Goal: Information Seeking & Learning: Learn about a topic

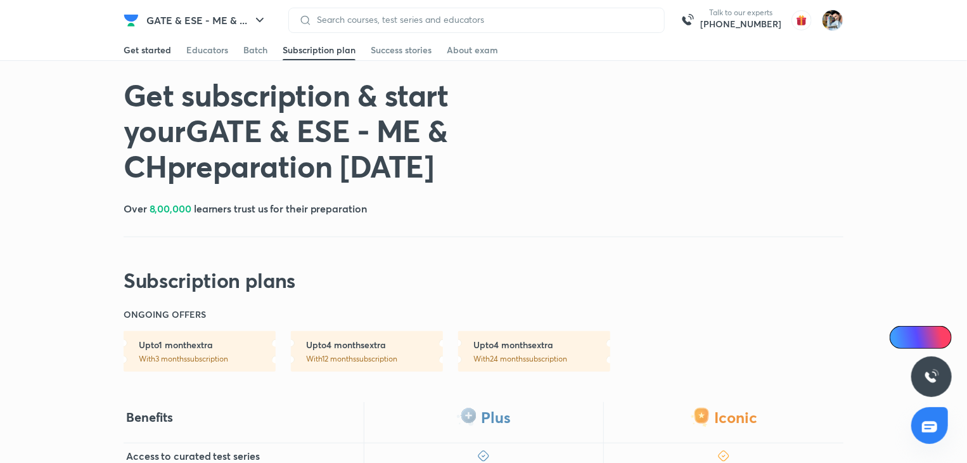
click at [136, 52] on div "Get started" at bounding box center [148, 50] width 48 height 13
click at [835, 26] on img at bounding box center [833, 21] width 22 height 22
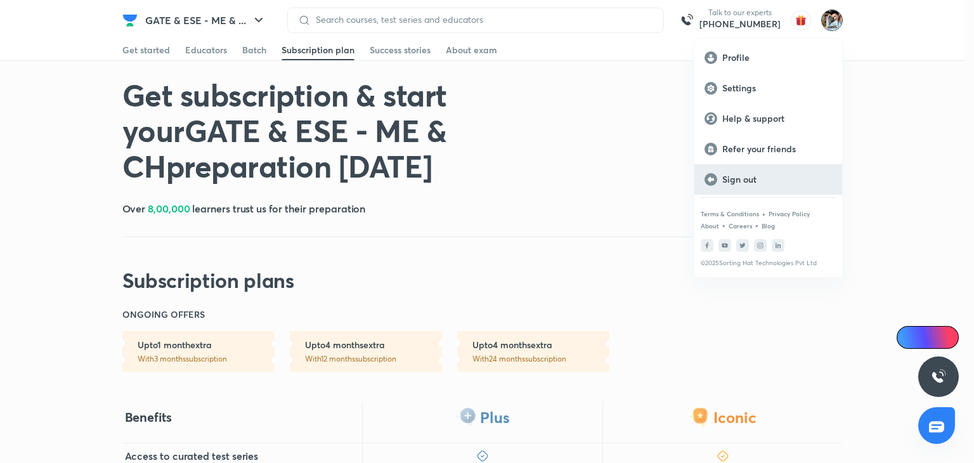
click at [733, 176] on p "Sign out" at bounding box center [777, 179] width 110 height 11
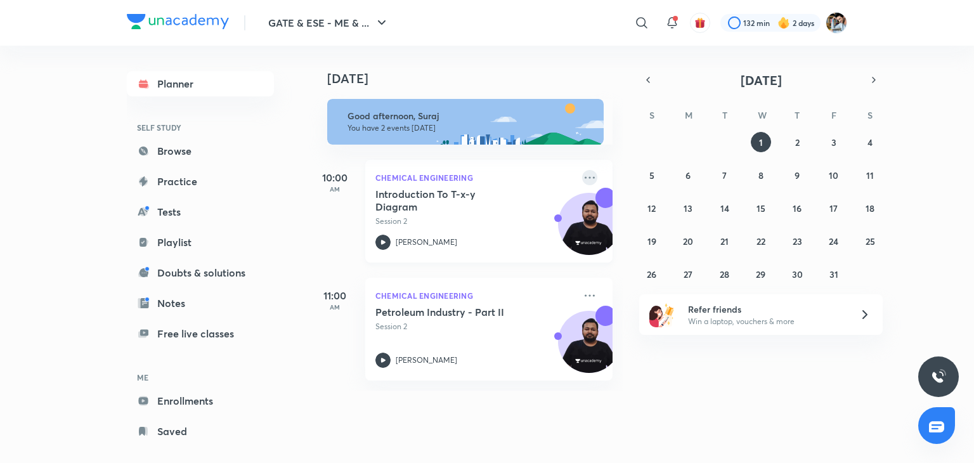
click at [582, 177] on icon at bounding box center [589, 177] width 15 height 15
click at [639, 23] on icon at bounding box center [641, 22] width 15 height 15
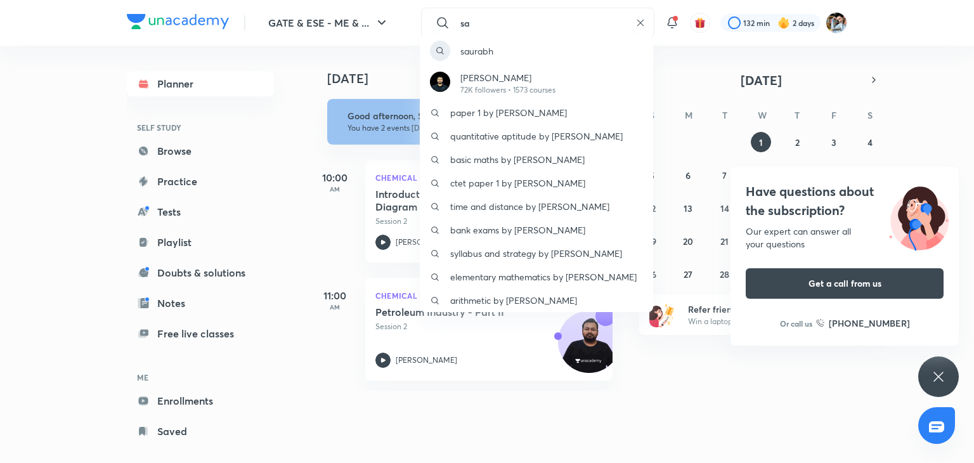
type input "s"
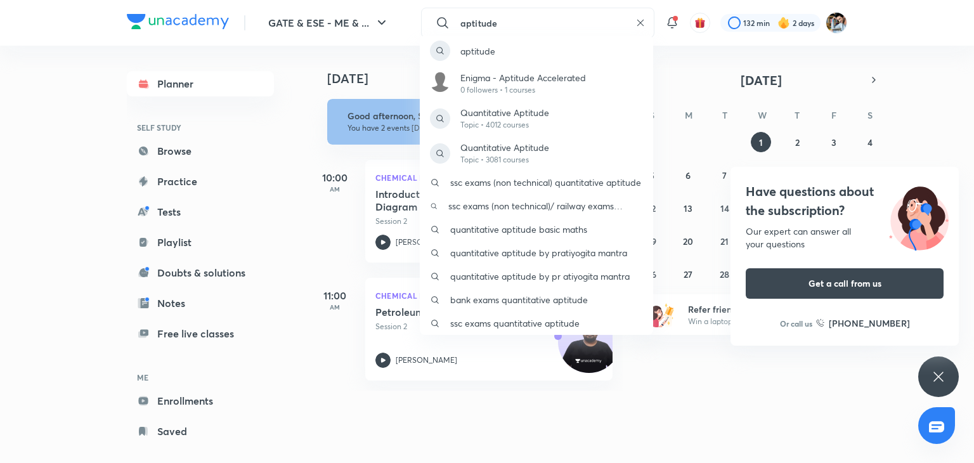
click at [507, 20] on div "aptitude Enigma - Aptitude Accelerated 0 followers • 1 courses Quantitative Apt…" at bounding box center [487, 231] width 974 height 463
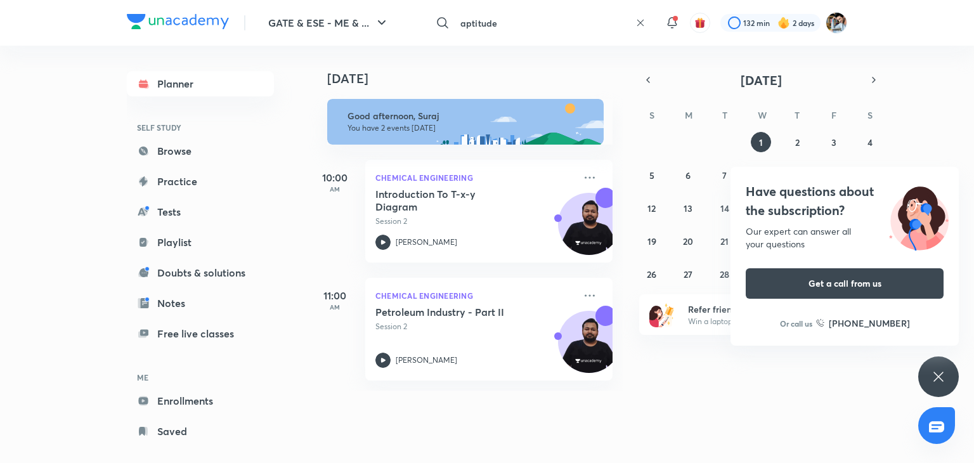
click at [494, 17] on input "aptitude" at bounding box center [542, 23] width 175 height 34
type input "aptitude saurabh"
click at [517, 49] on p "aptitude saurabh" at bounding box center [495, 50] width 70 height 13
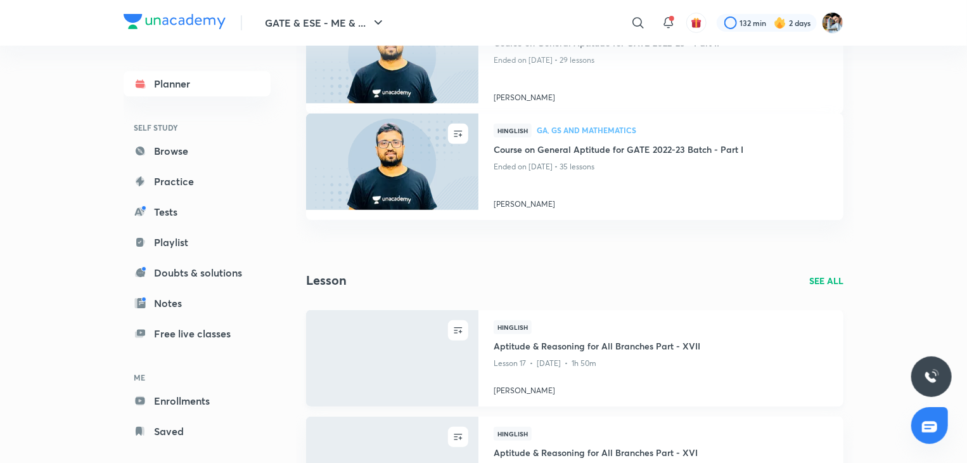
scroll to position [380, 0]
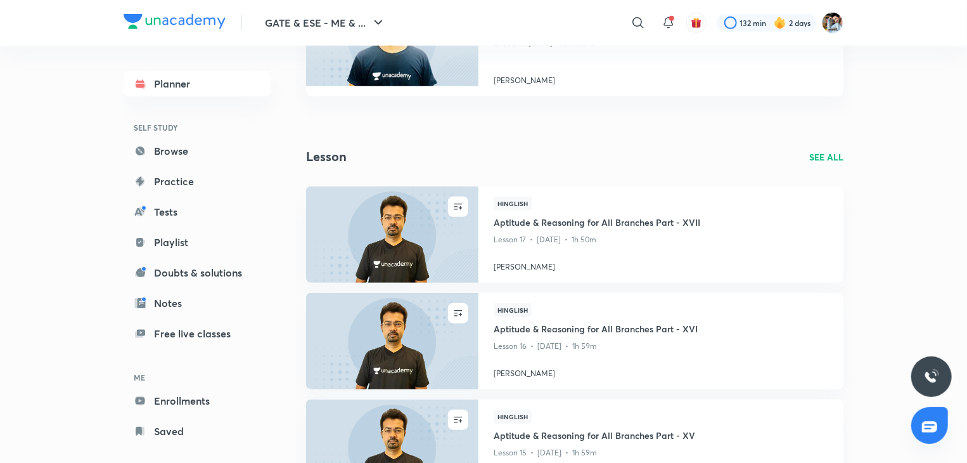
click at [833, 158] on p "SEE ALL" at bounding box center [826, 156] width 34 height 13
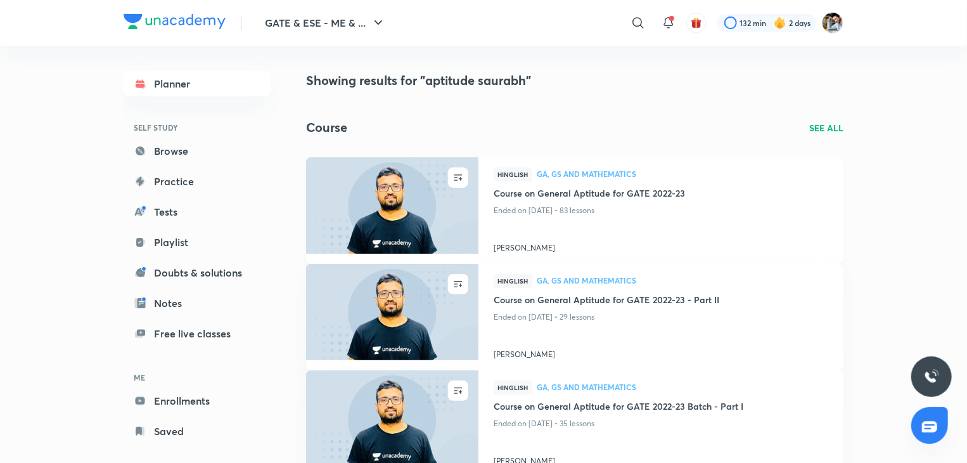
click at [425, 203] on img at bounding box center [392, 205] width 176 height 98
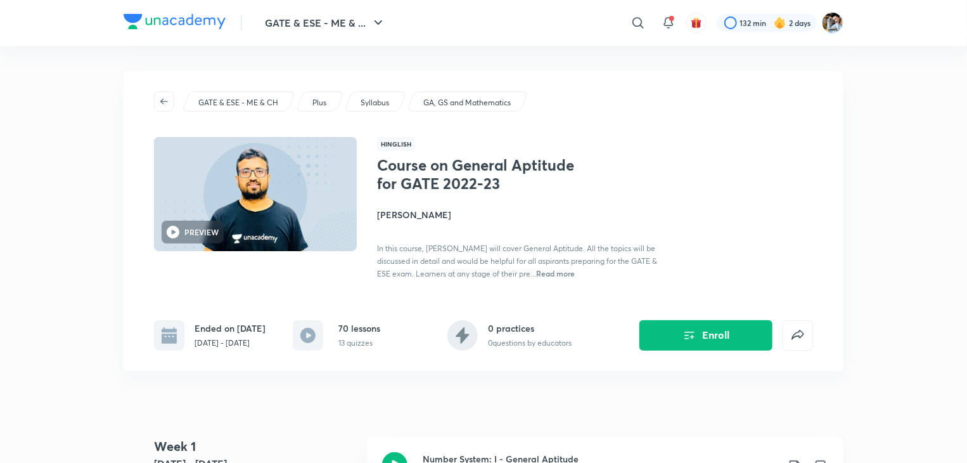
click at [401, 214] on h4 "[PERSON_NAME]" at bounding box center [519, 214] width 284 height 13
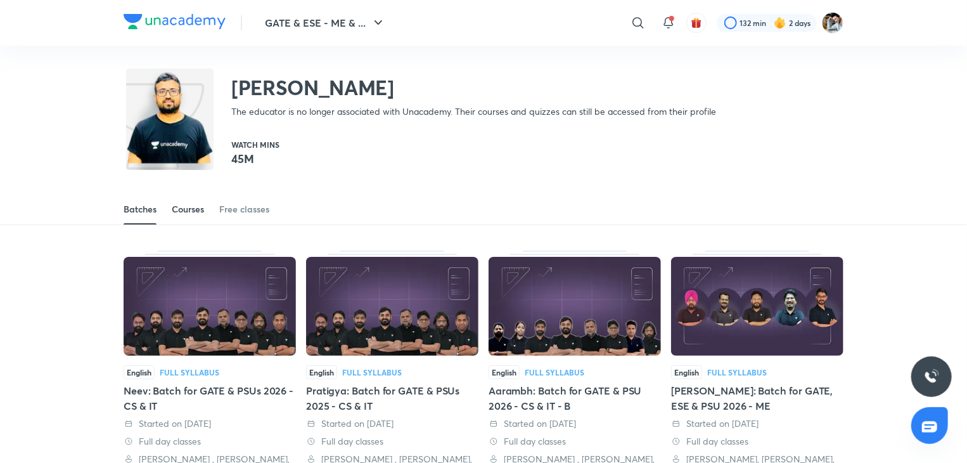
click at [190, 204] on div "Courses" at bounding box center [188, 209] width 32 height 13
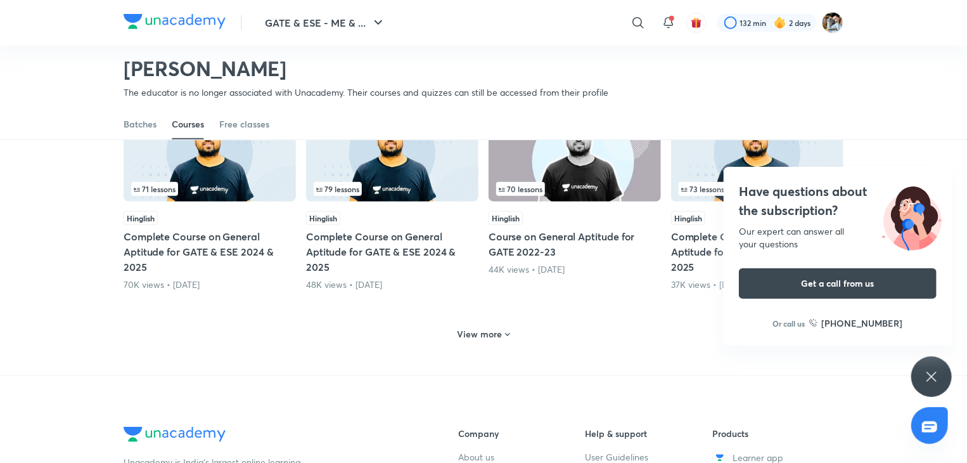
scroll to position [562, 0]
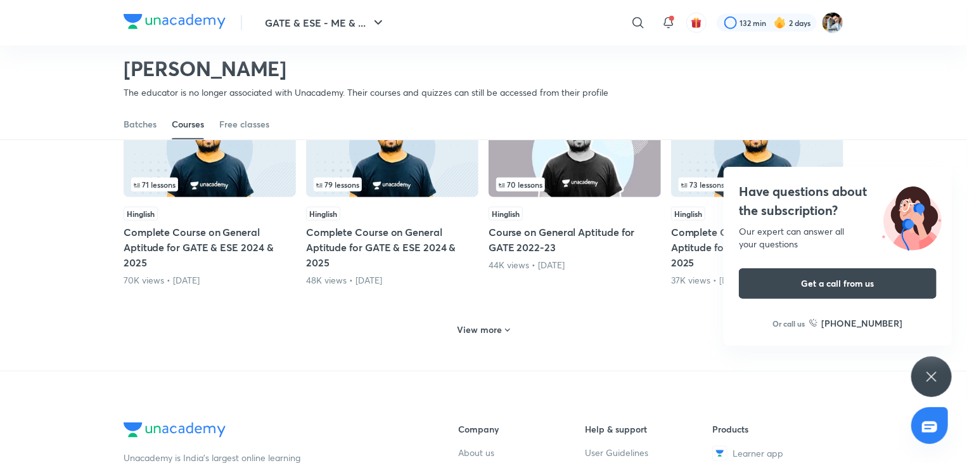
click at [505, 329] on icon at bounding box center [508, 330] width 10 height 10
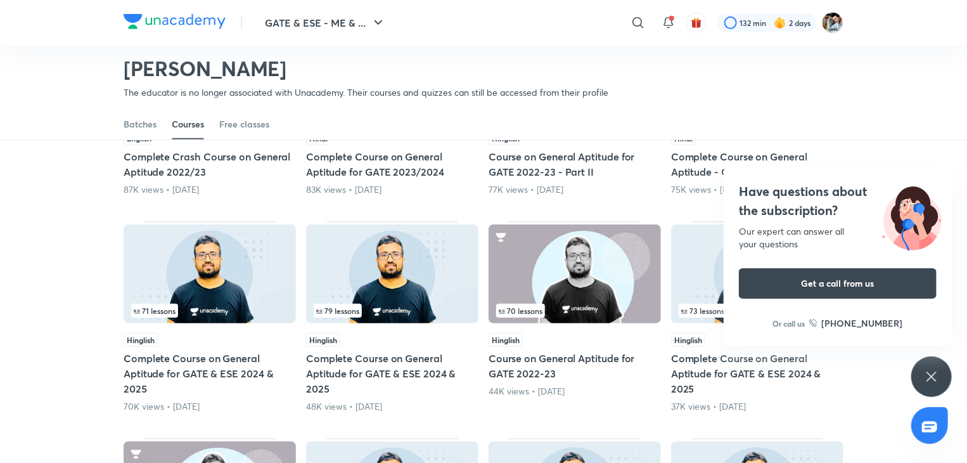
scroll to position [435, 0]
click at [932, 378] on icon at bounding box center [931, 376] width 15 height 15
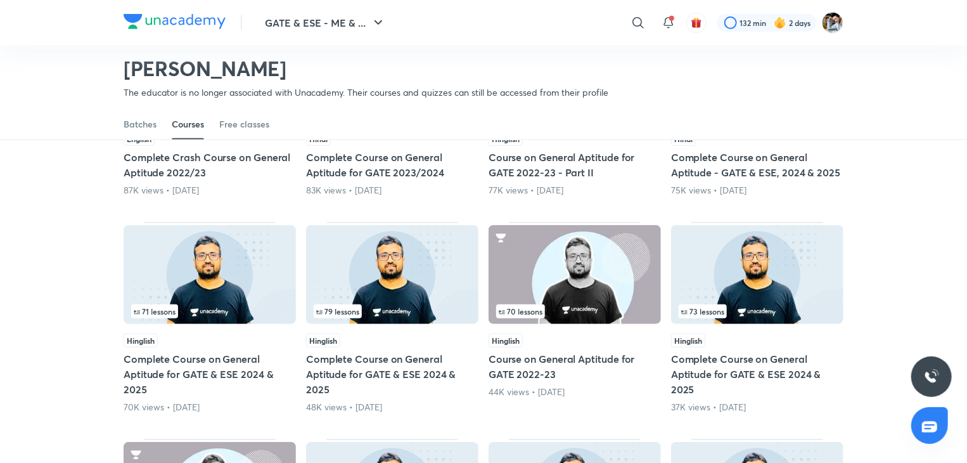
click at [412, 272] on img at bounding box center [392, 274] width 172 height 99
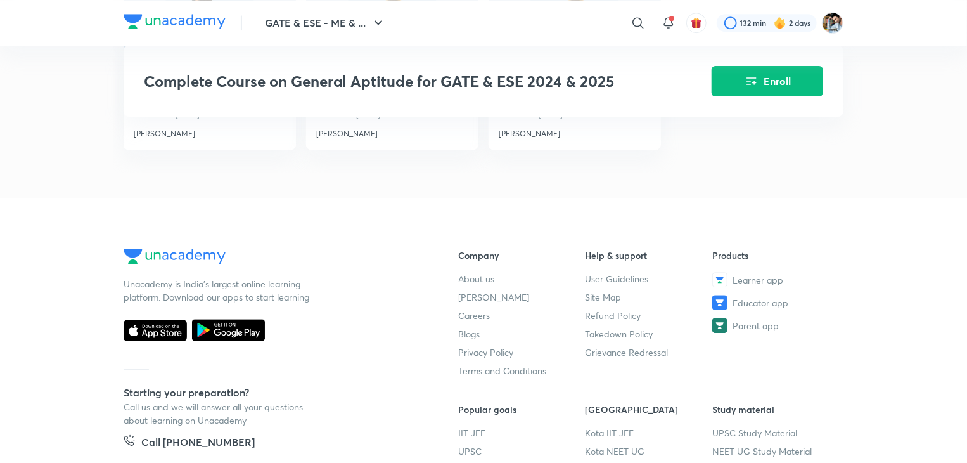
scroll to position [1331, 0]
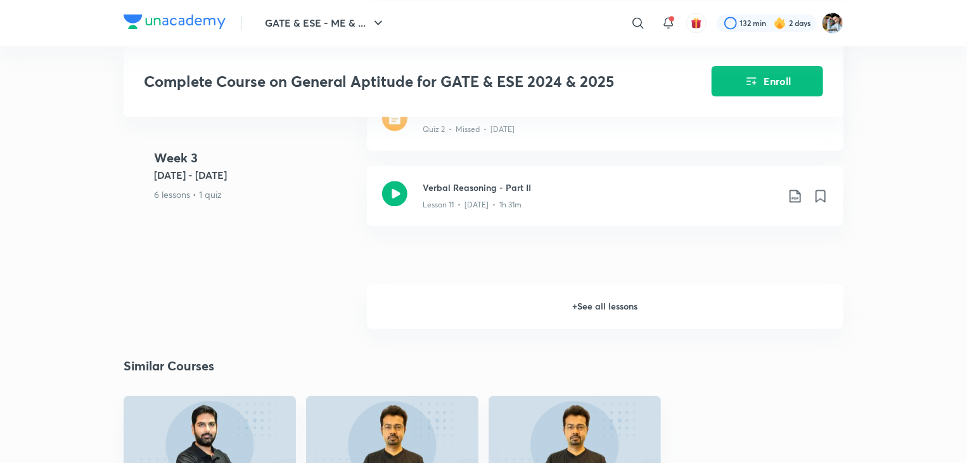
click at [601, 304] on h6 "+ See all lessons" at bounding box center [605, 306] width 477 height 44
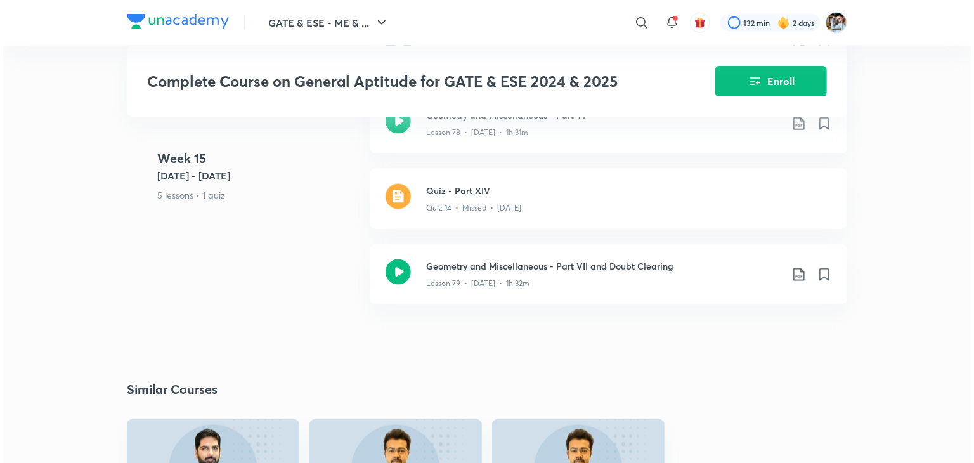
scroll to position [7987, 0]
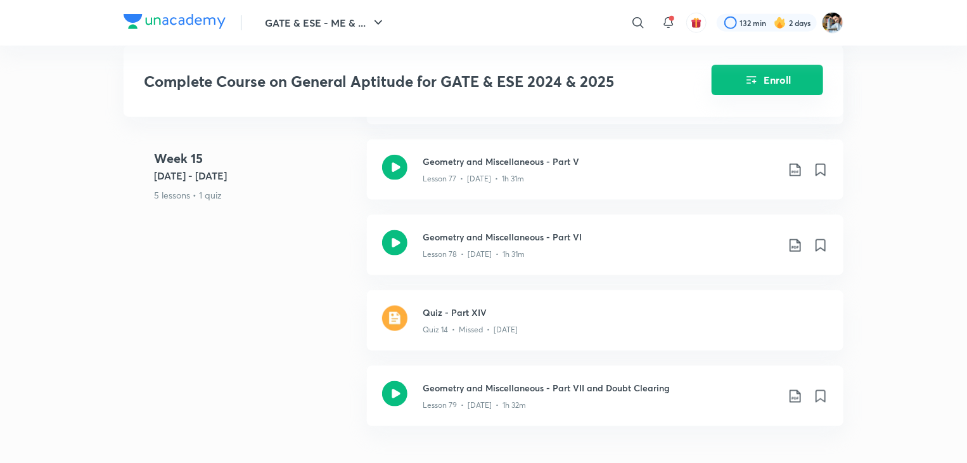
click at [776, 82] on button "Enroll" at bounding box center [768, 80] width 112 height 30
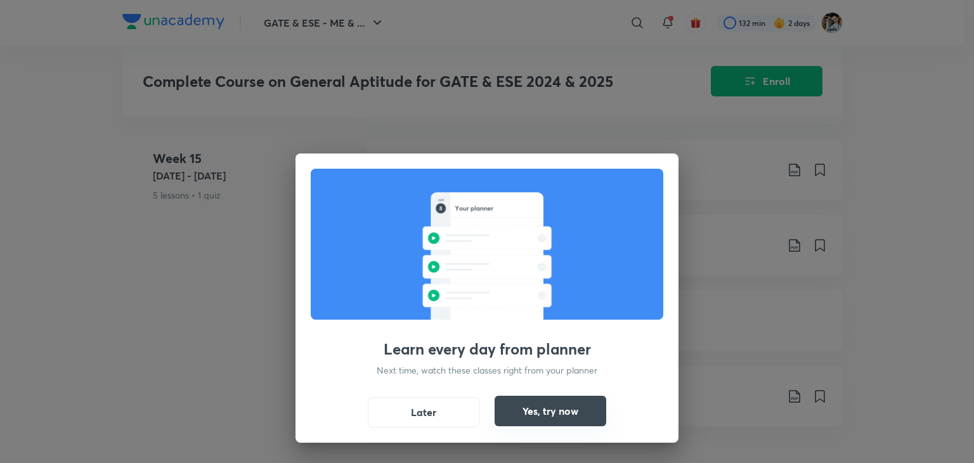
click at [554, 416] on button "Yes, try now" at bounding box center [550, 411] width 112 height 30
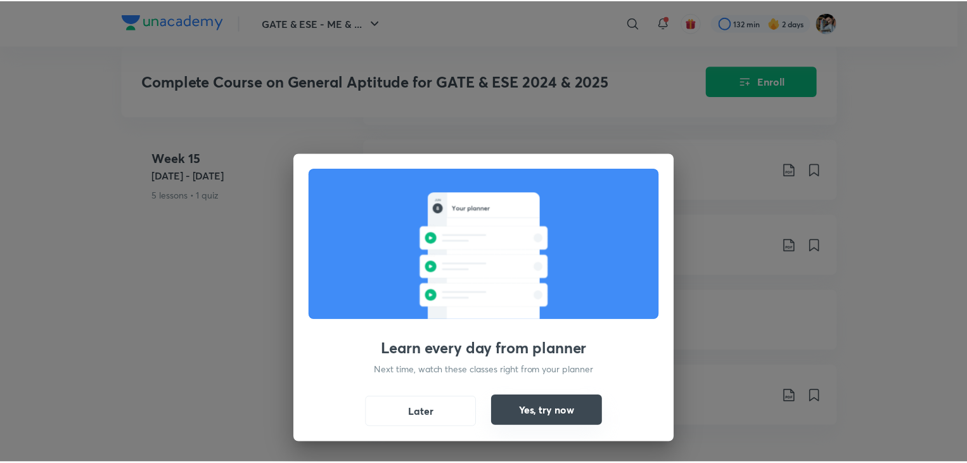
scroll to position [8050, 0]
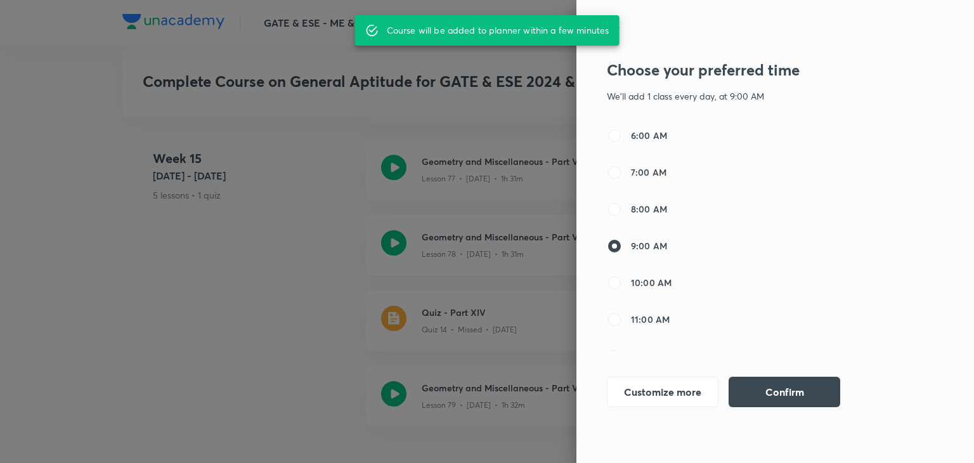
click at [616, 138] on input "6:00 AM" at bounding box center [614, 135] width 15 height 15
radio input "true"
radio input "false"
click at [761, 387] on button "Confirm" at bounding box center [784, 390] width 112 height 30
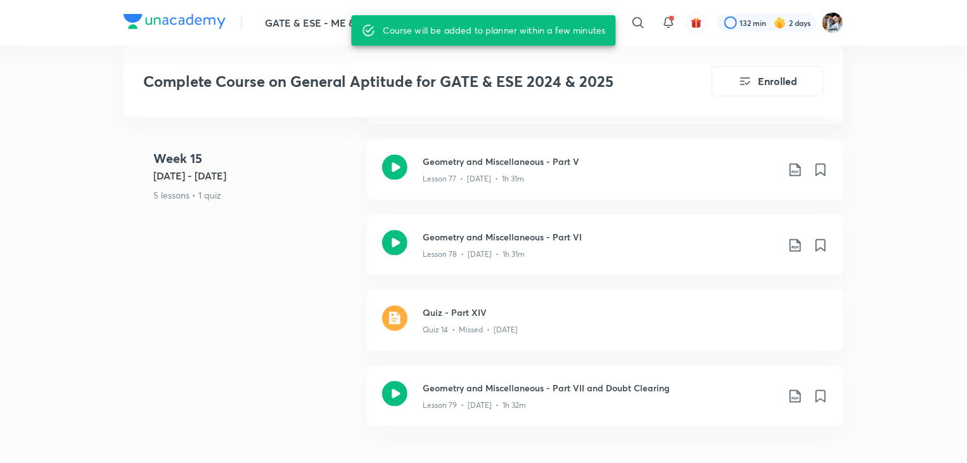
scroll to position [8030, 0]
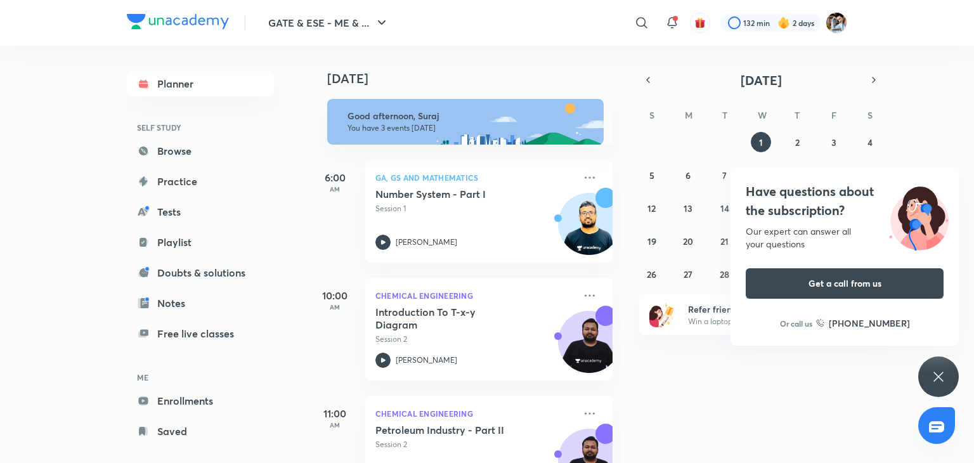
click at [938, 371] on icon at bounding box center [937, 376] width 15 height 15
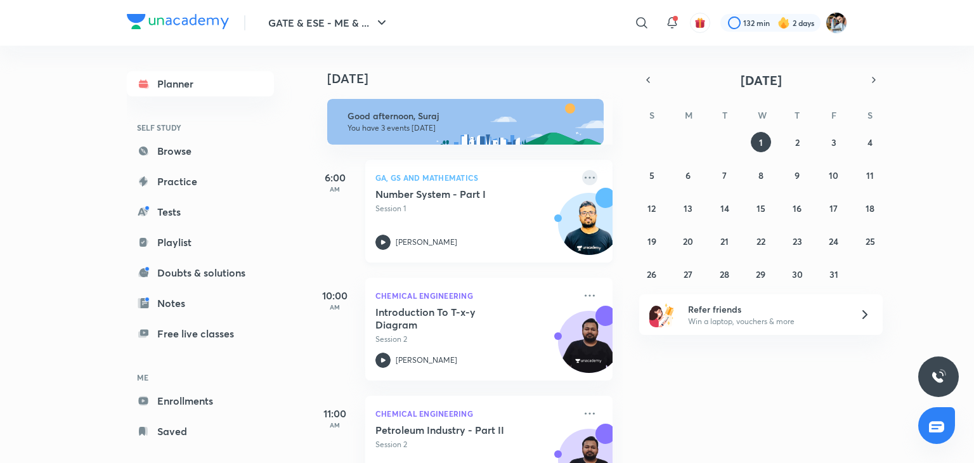
click at [582, 181] on icon at bounding box center [589, 177] width 15 height 15
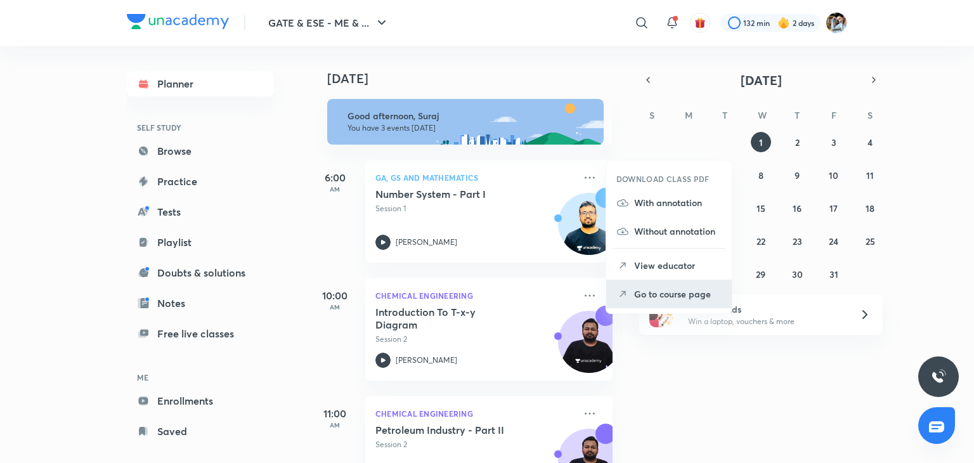
click at [651, 293] on p "Go to course page" at bounding box center [677, 293] width 87 height 13
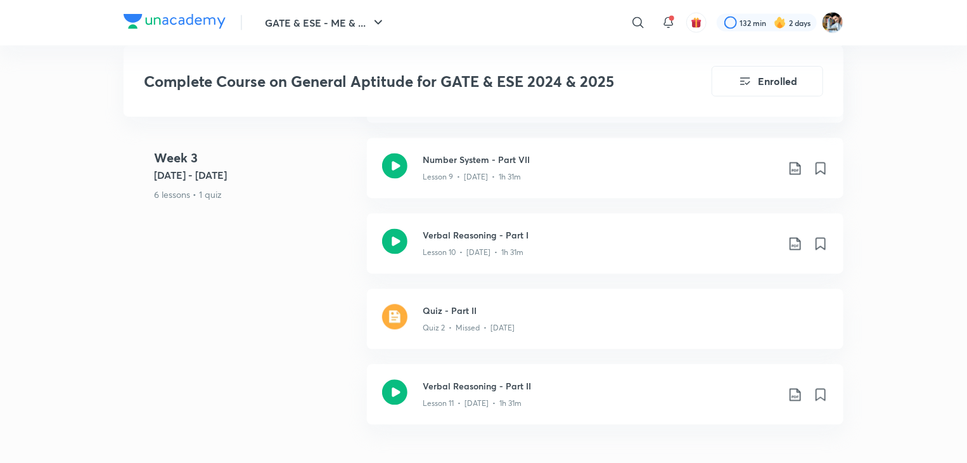
scroll to position [1268, 0]
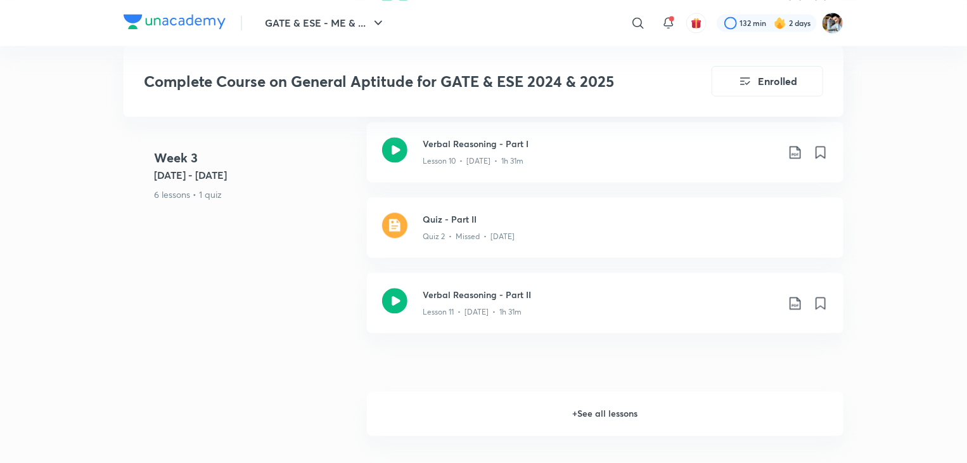
drag, startPoint x: 600, startPoint y: 413, endPoint x: 576, endPoint y: 375, distance: 45.0
click at [600, 413] on h6 "+ See all lessons" at bounding box center [605, 413] width 477 height 44
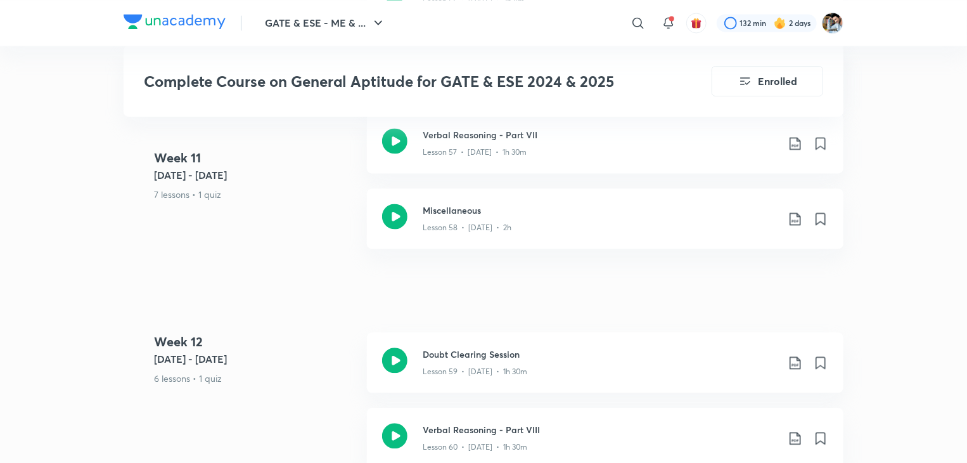
scroll to position [6022, 0]
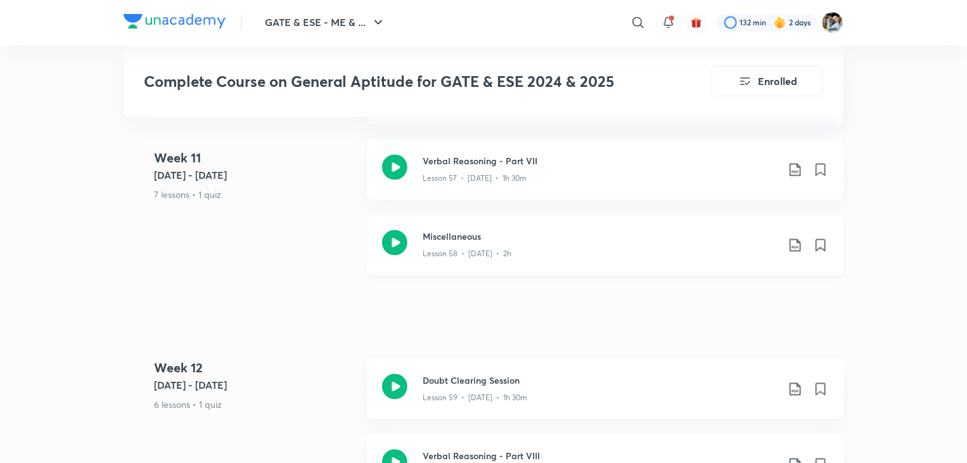
click at [530, 256] on div "Lesson 58 • [DATE] • 2h" at bounding box center [600, 251] width 355 height 16
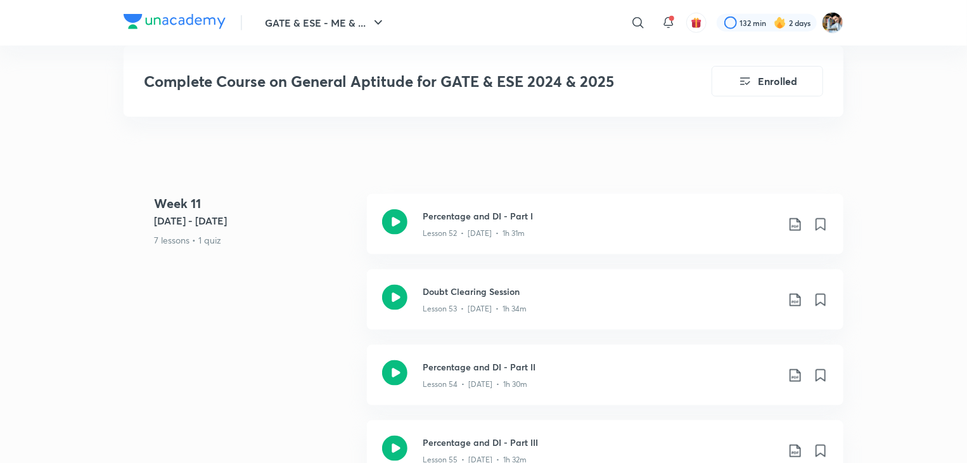
scroll to position [5958, 0]
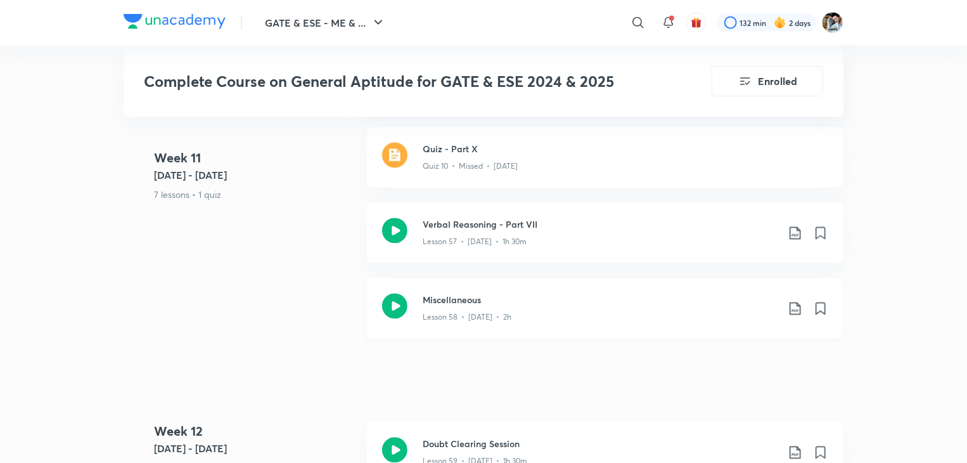
click at [495, 304] on h3 "Miscellaneous" at bounding box center [600, 299] width 355 height 13
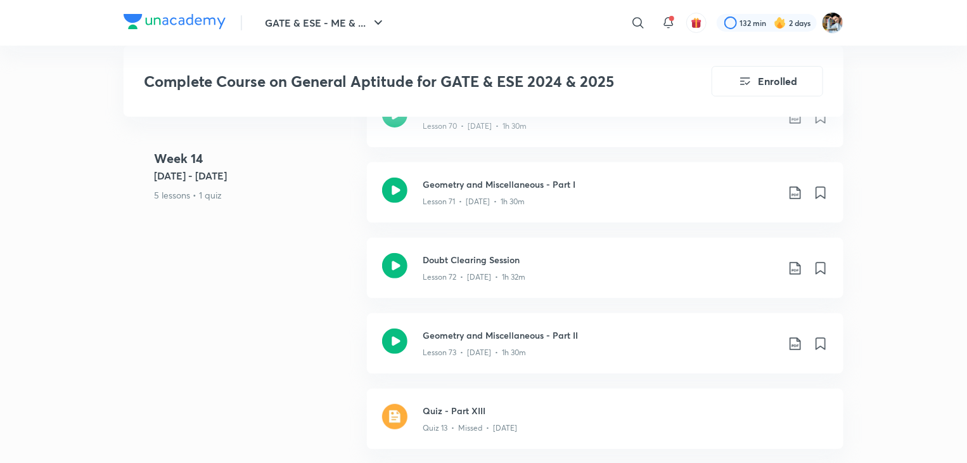
scroll to position [7416, 0]
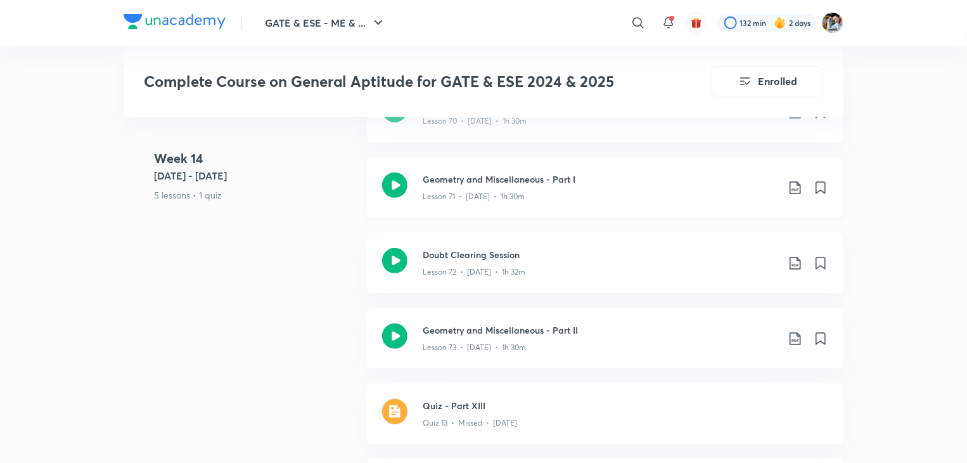
click at [489, 191] on p "Lesson 71 • [DATE] • 1h 30m" at bounding box center [474, 196] width 102 height 11
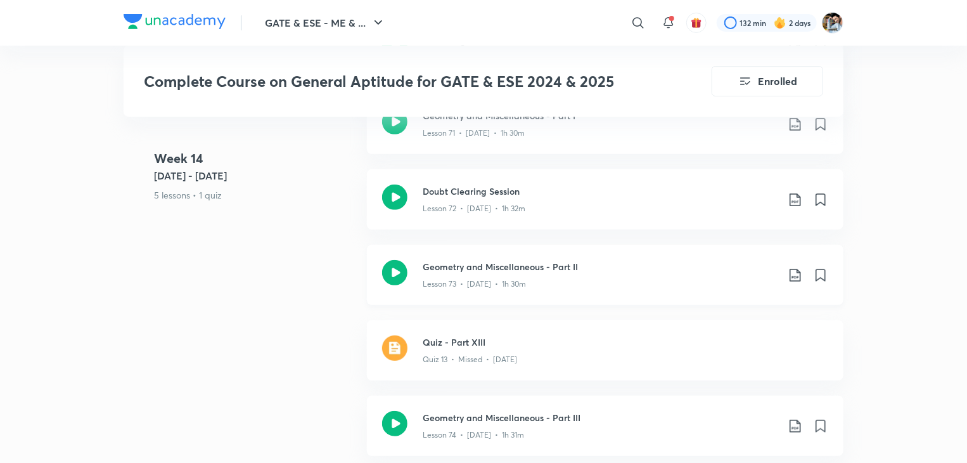
click at [556, 278] on div "Lesson 73 • [DATE] • 1h 30m" at bounding box center [600, 281] width 355 height 16
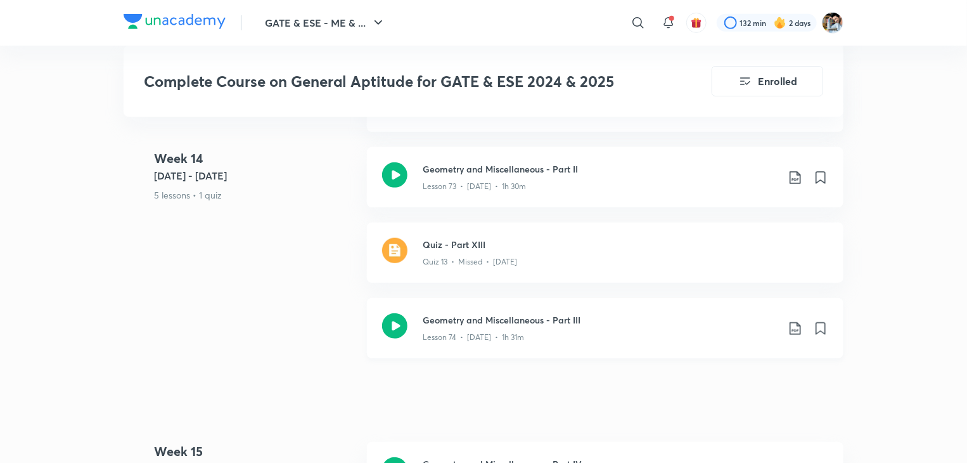
scroll to position [7606, 0]
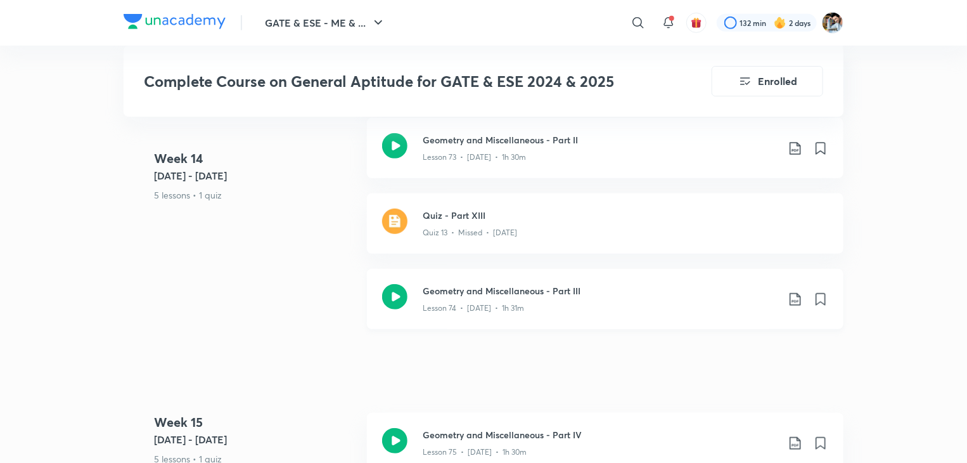
click at [499, 302] on p "Lesson 74 • [DATE] • 1h 31m" at bounding box center [473, 307] width 101 height 11
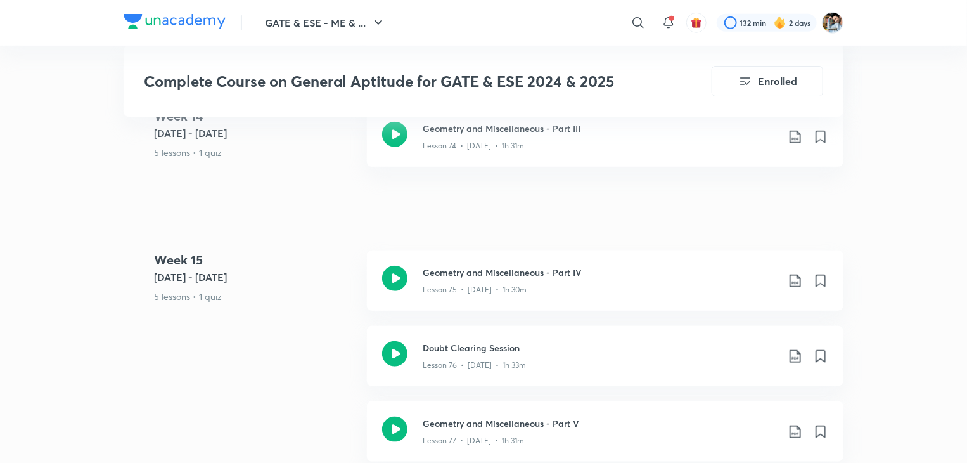
scroll to position [7796, 0]
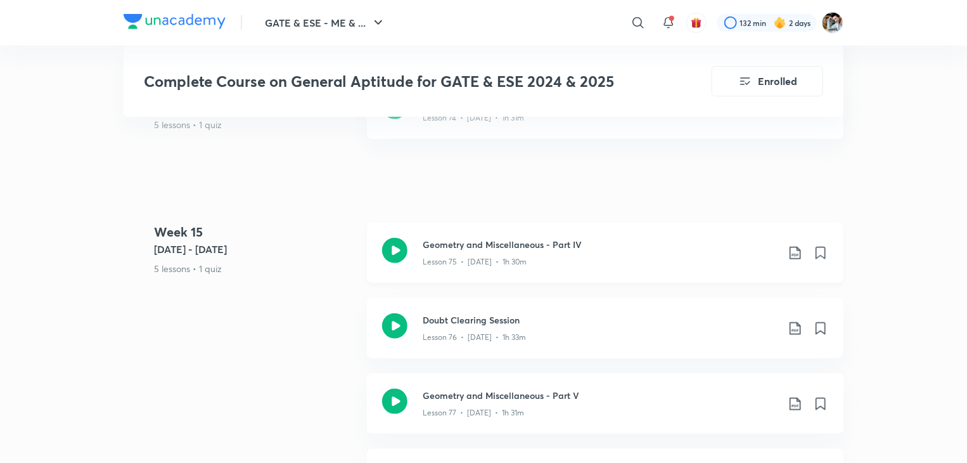
click at [508, 252] on div "Lesson 75 • [DATE] • 1h 30m" at bounding box center [600, 259] width 355 height 16
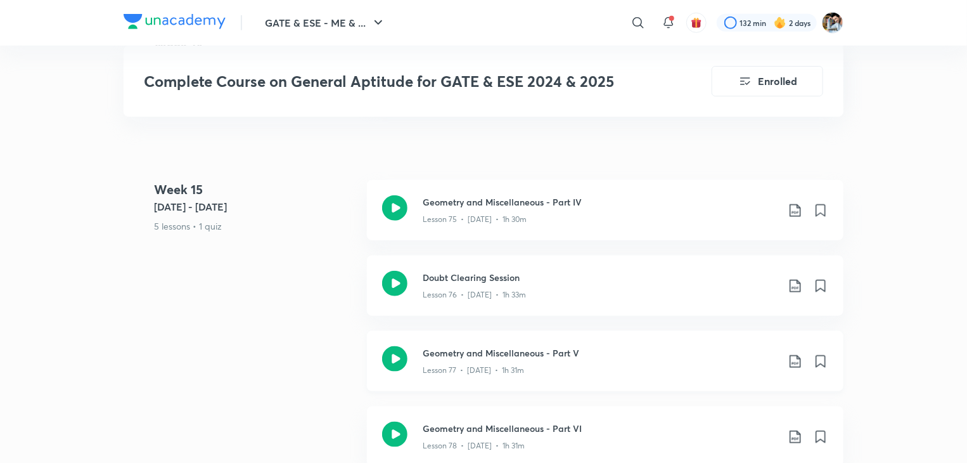
scroll to position [7860, 0]
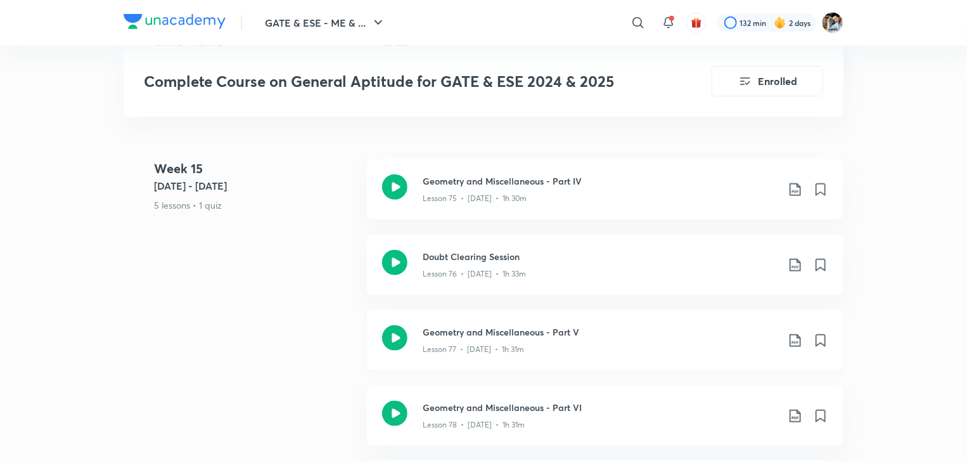
click at [493, 342] on div "Lesson 77 • [DATE] • 1h 31m" at bounding box center [600, 346] width 355 height 16
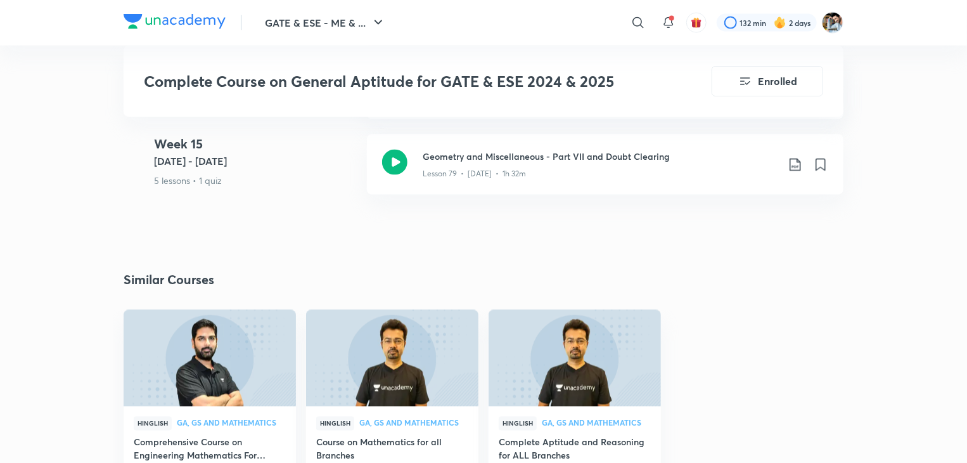
scroll to position [8050, 0]
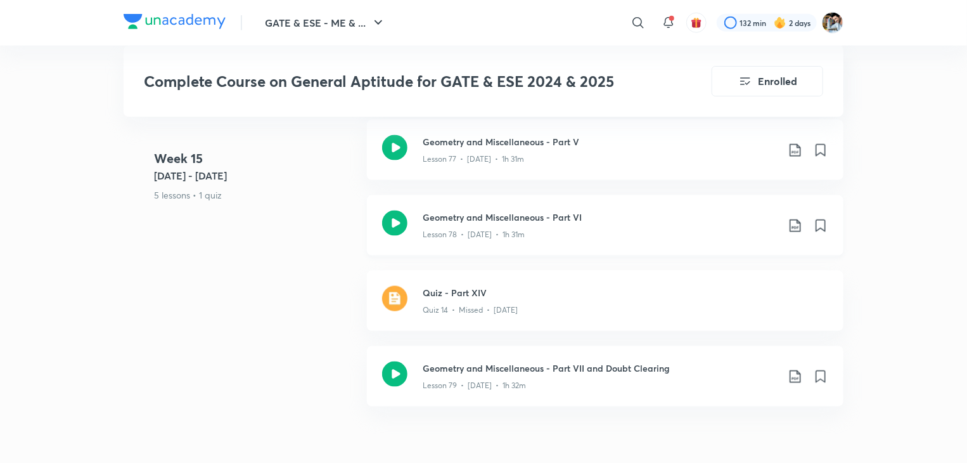
click at [602, 227] on div "Lesson 78 • [DATE] • 1h 31m" at bounding box center [600, 232] width 355 height 16
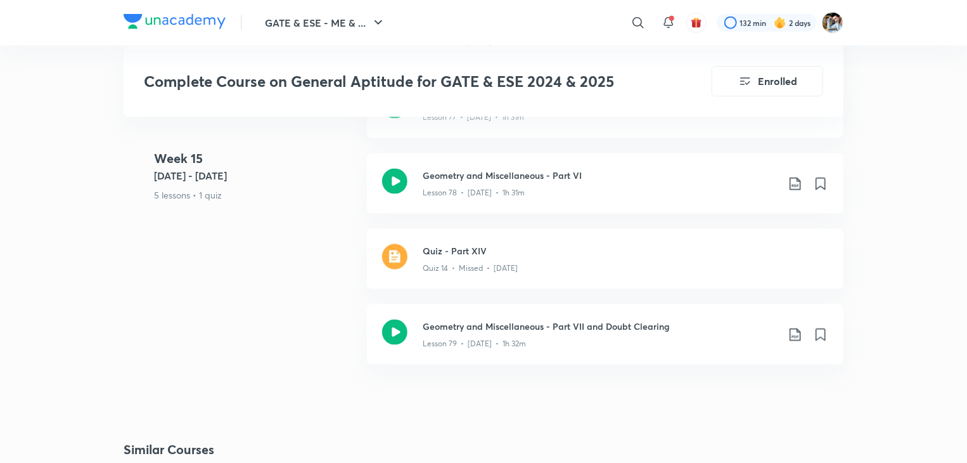
scroll to position [8177, 0]
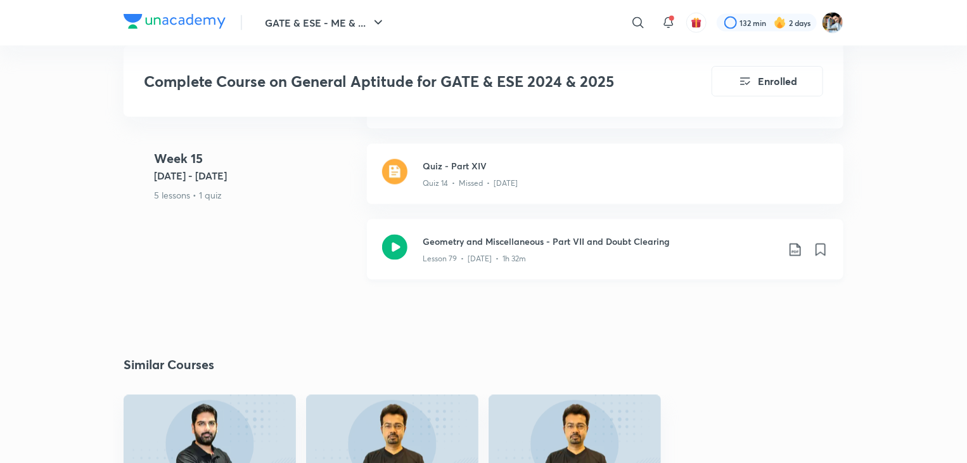
click at [499, 246] on h3 "Geometry and Miscellaneous - Part VII and Doubt Clearing" at bounding box center [600, 241] width 355 height 13
